Goal: Information Seeking & Learning: Check status

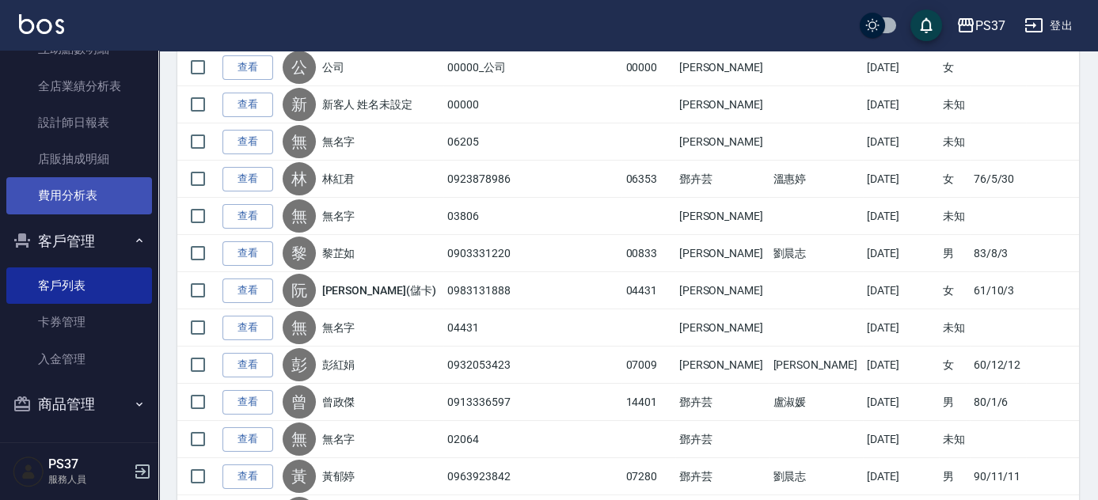
scroll to position [426, 0]
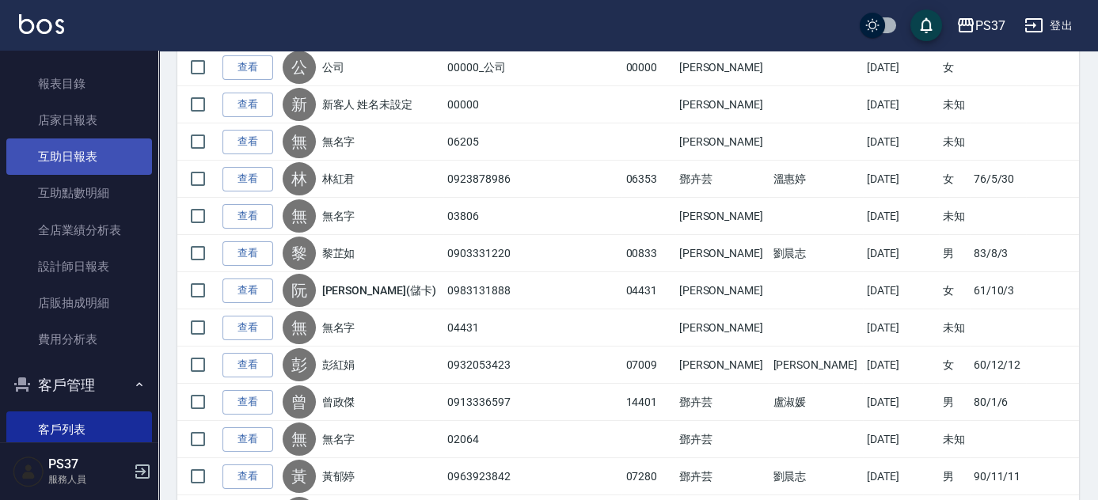
click at [88, 152] on link "互助日報表" at bounding box center [79, 157] width 146 height 36
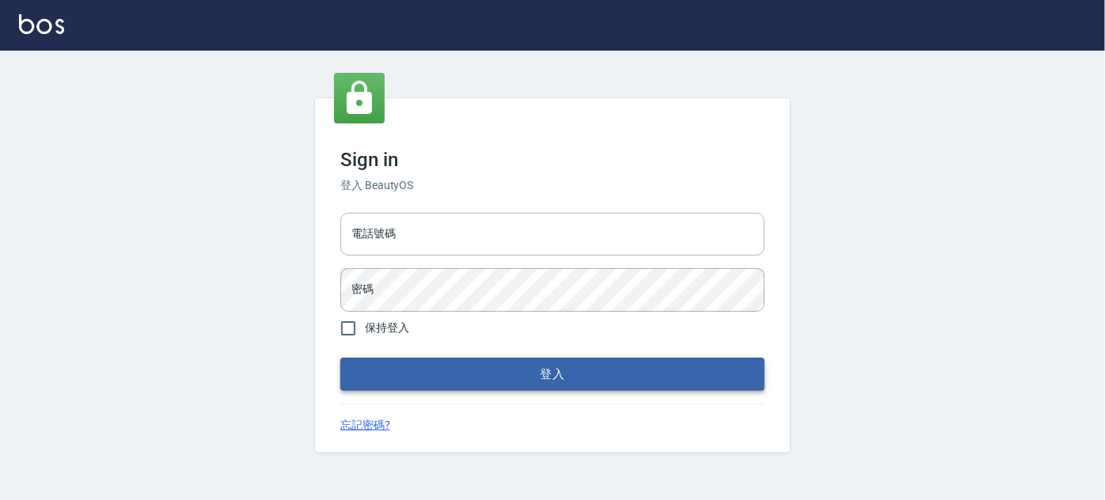
type input "037692666"
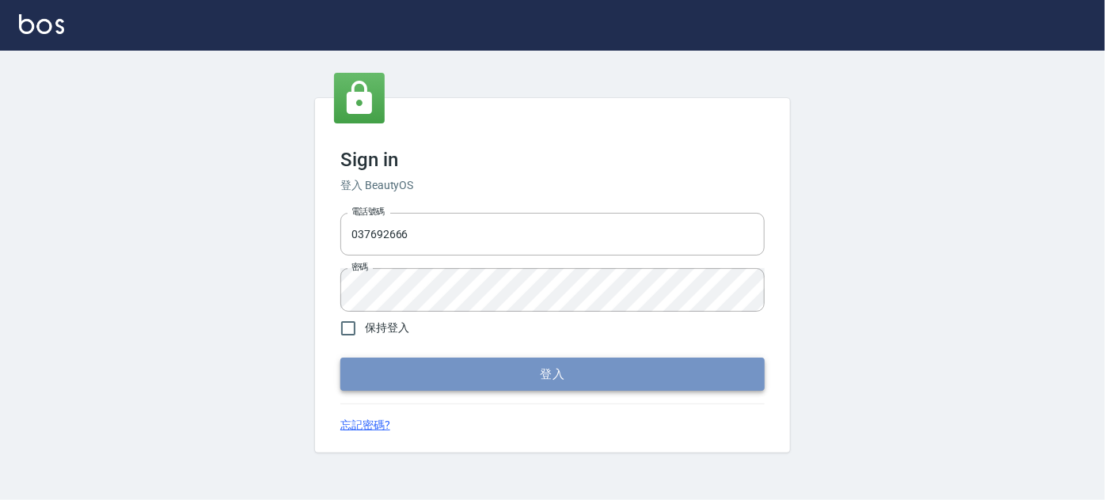
click at [576, 375] on button "登入" at bounding box center [552, 374] width 424 height 33
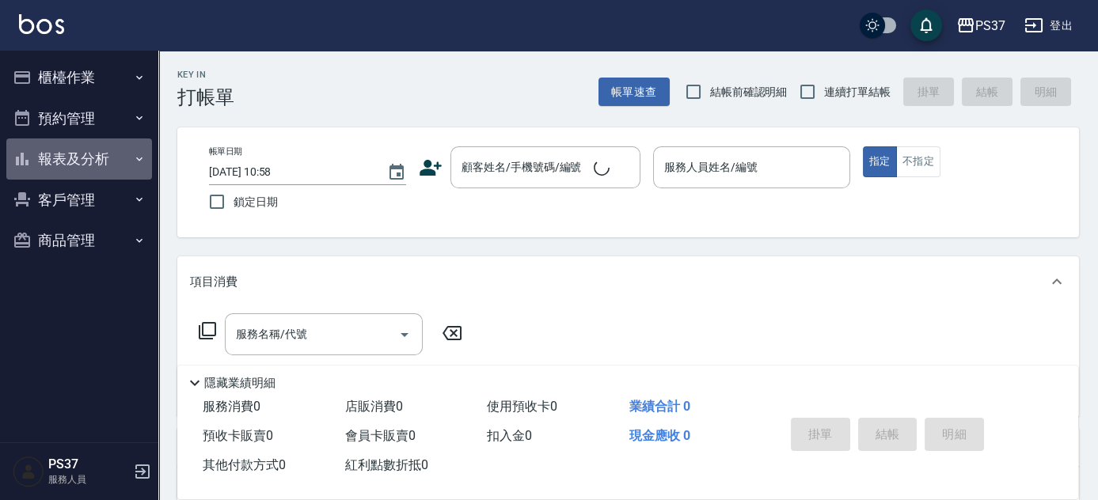
click at [74, 151] on button "報表及分析" at bounding box center [79, 159] width 146 height 41
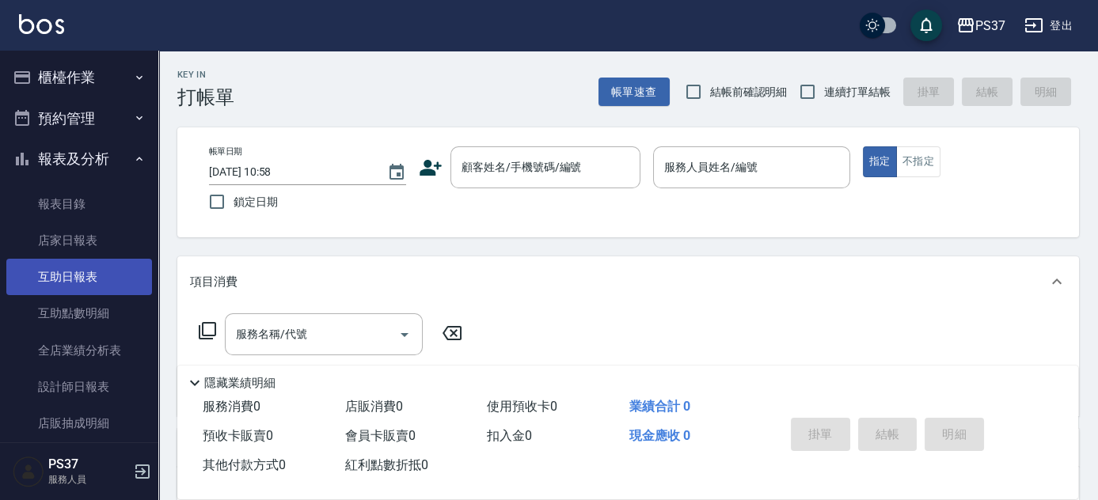
click at [61, 268] on link "互助日報表" at bounding box center [79, 277] width 146 height 36
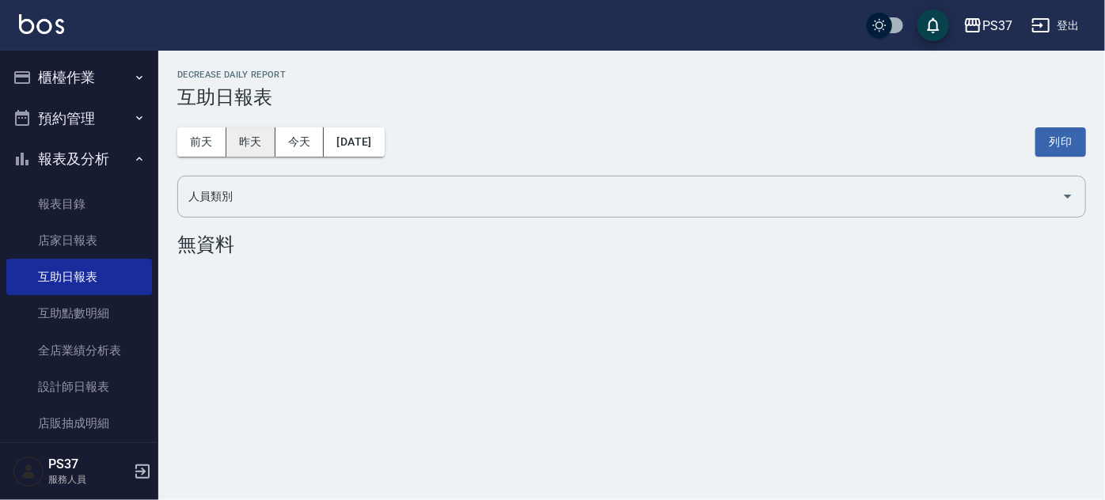
click at [252, 142] on button "昨天" at bounding box center [250, 141] width 49 height 29
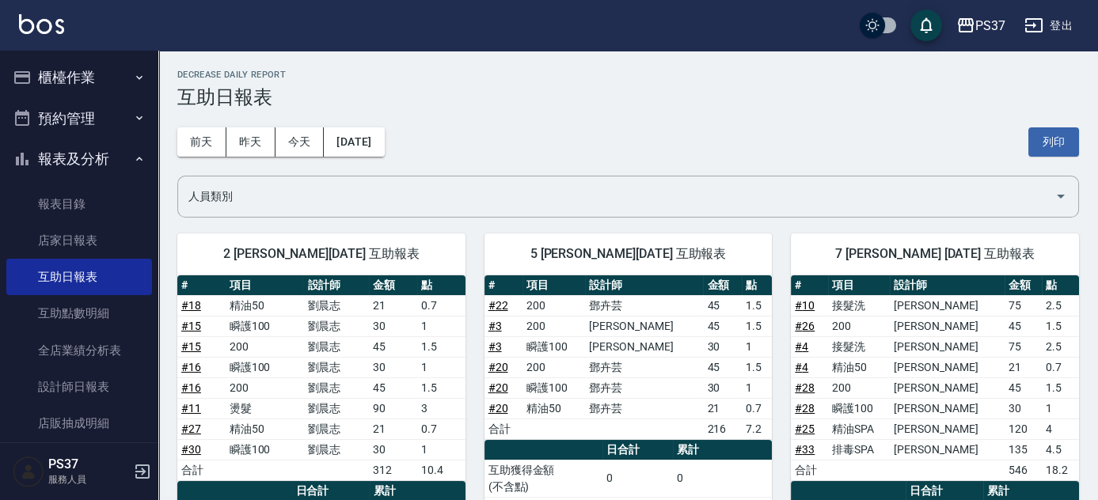
click at [89, 163] on button "報表及分析" at bounding box center [79, 159] width 146 height 41
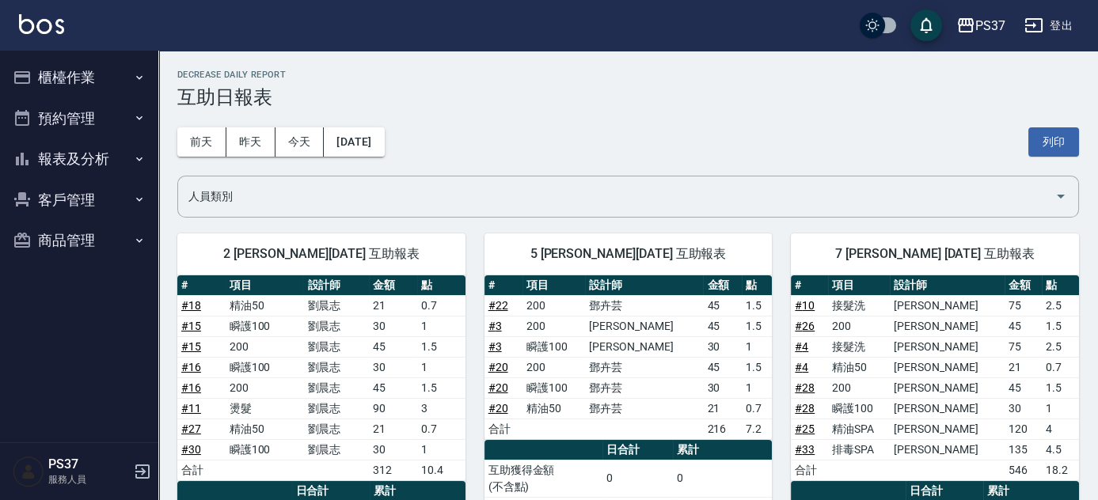
click at [98, 183] on button "客戶管理" at bounding box center [79, 200] width 146 height 41
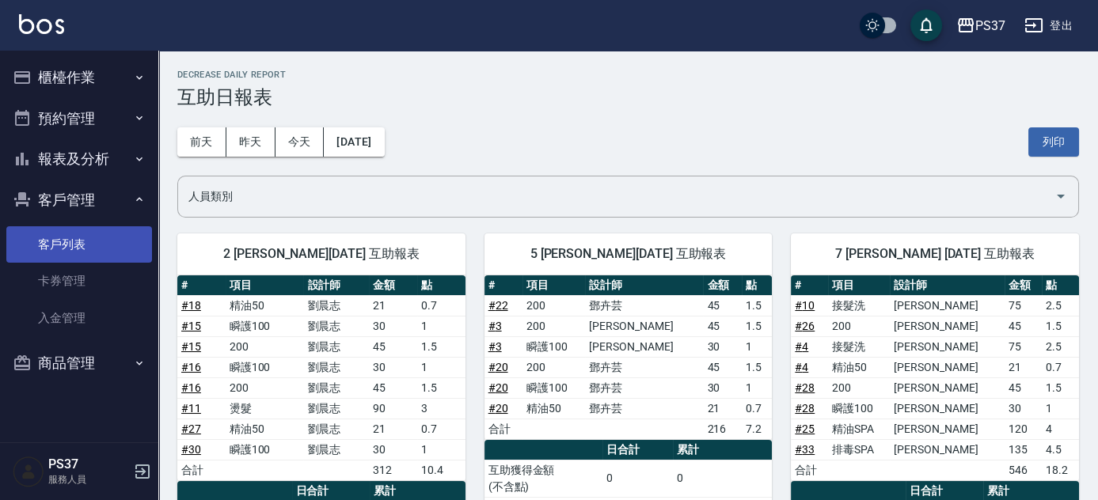
click at [48, 237] on link "客戶列表" at bounding box center [79, 244] width 146 height 36
